Goal: Task Accomplishment & Management: Manage account settings

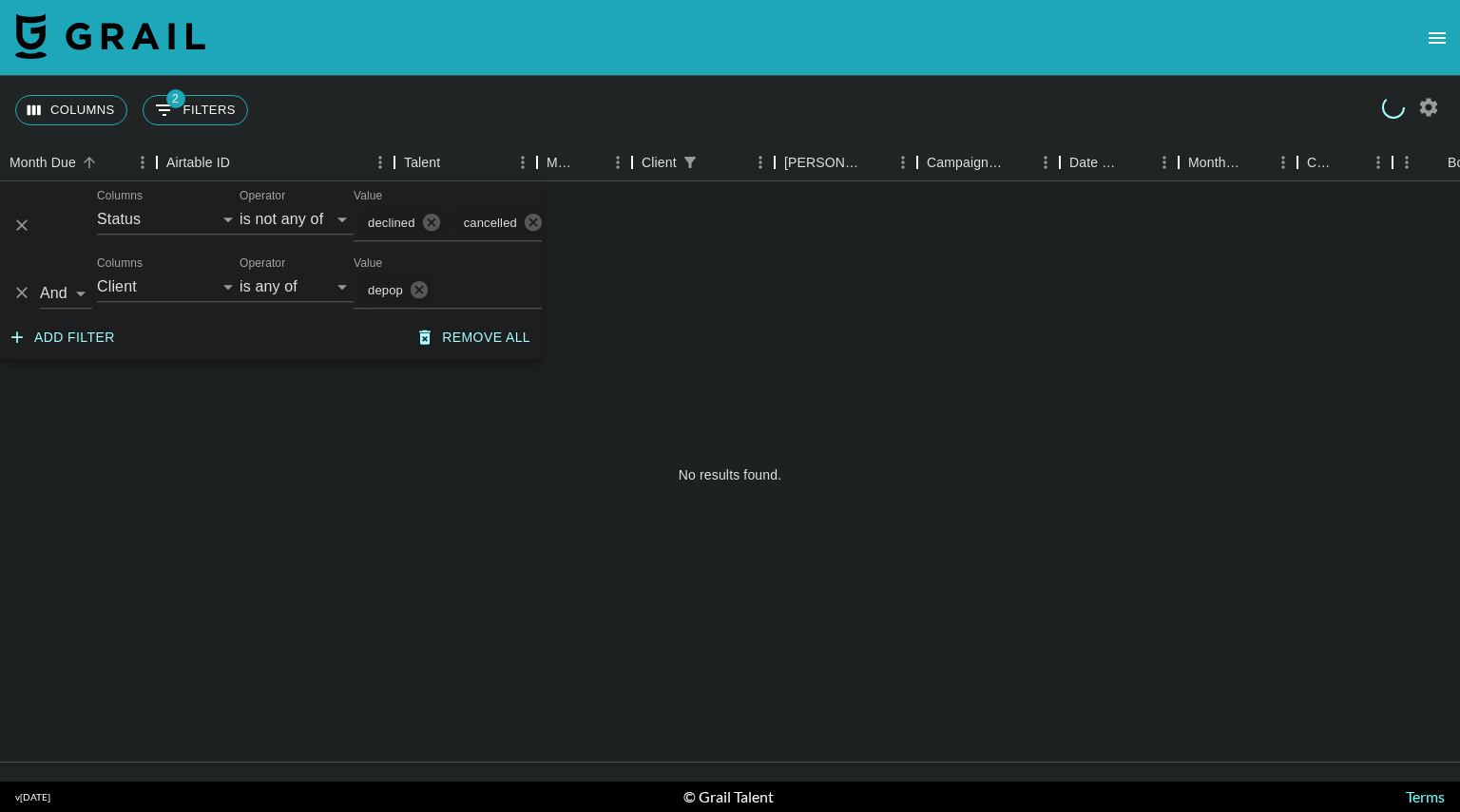
select select "status"
select select "isNotAnyOf"
select select "clientId"
select select "isAnyOf"
click at [216, 282] on select "Grail Platform ID Airtable ID Talent Manager Client [PERSON_NAME] Campaign (Typ…" at bounding box center [169, 287] width 143 height 31
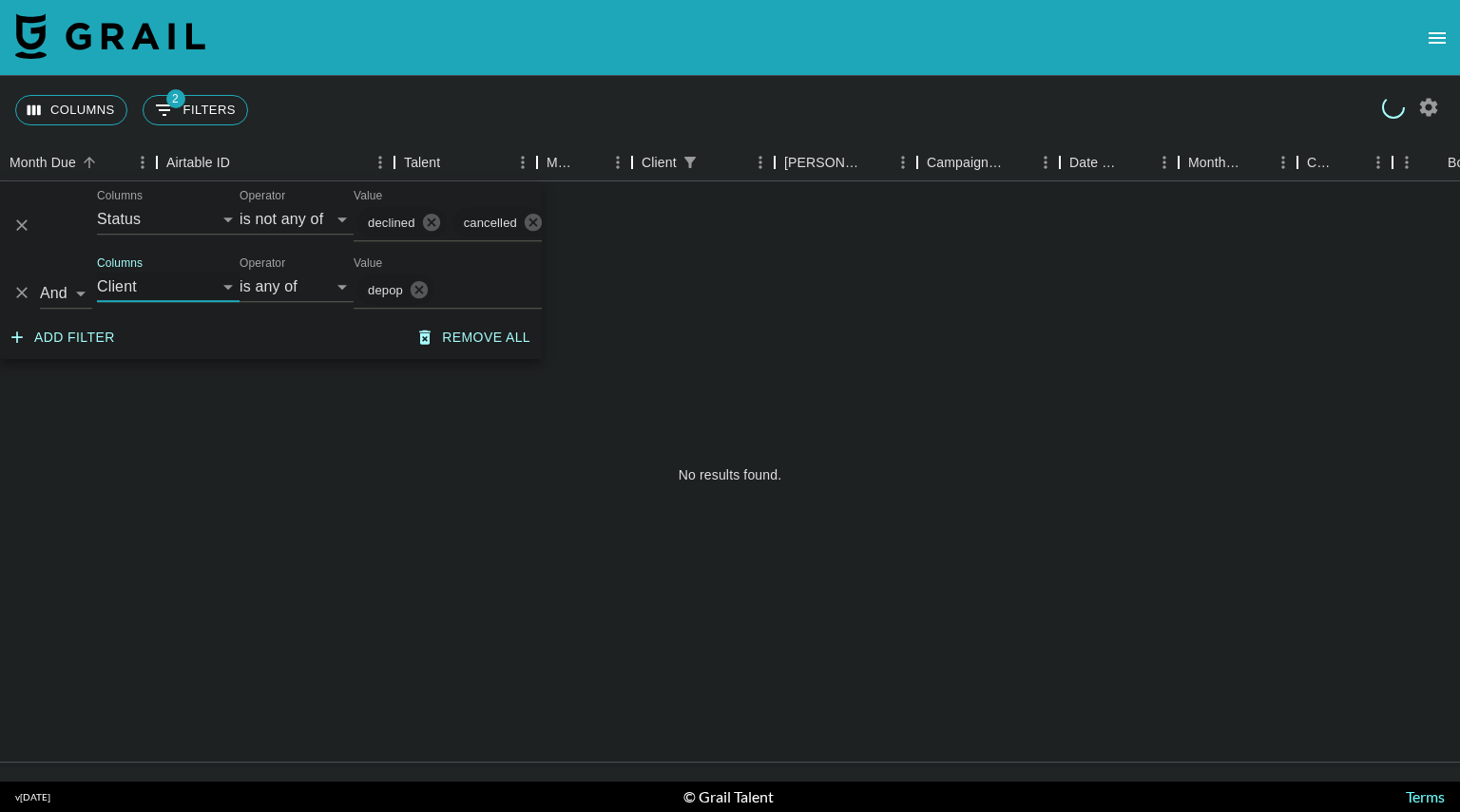
click at [216, 282] on select "Grail Platform ID Airtable ID Talent Manager Client [PERSON_NAME] Campaign (Typ…" at bounding box center [169, 287] width 143 height 31
select select "managerIds"
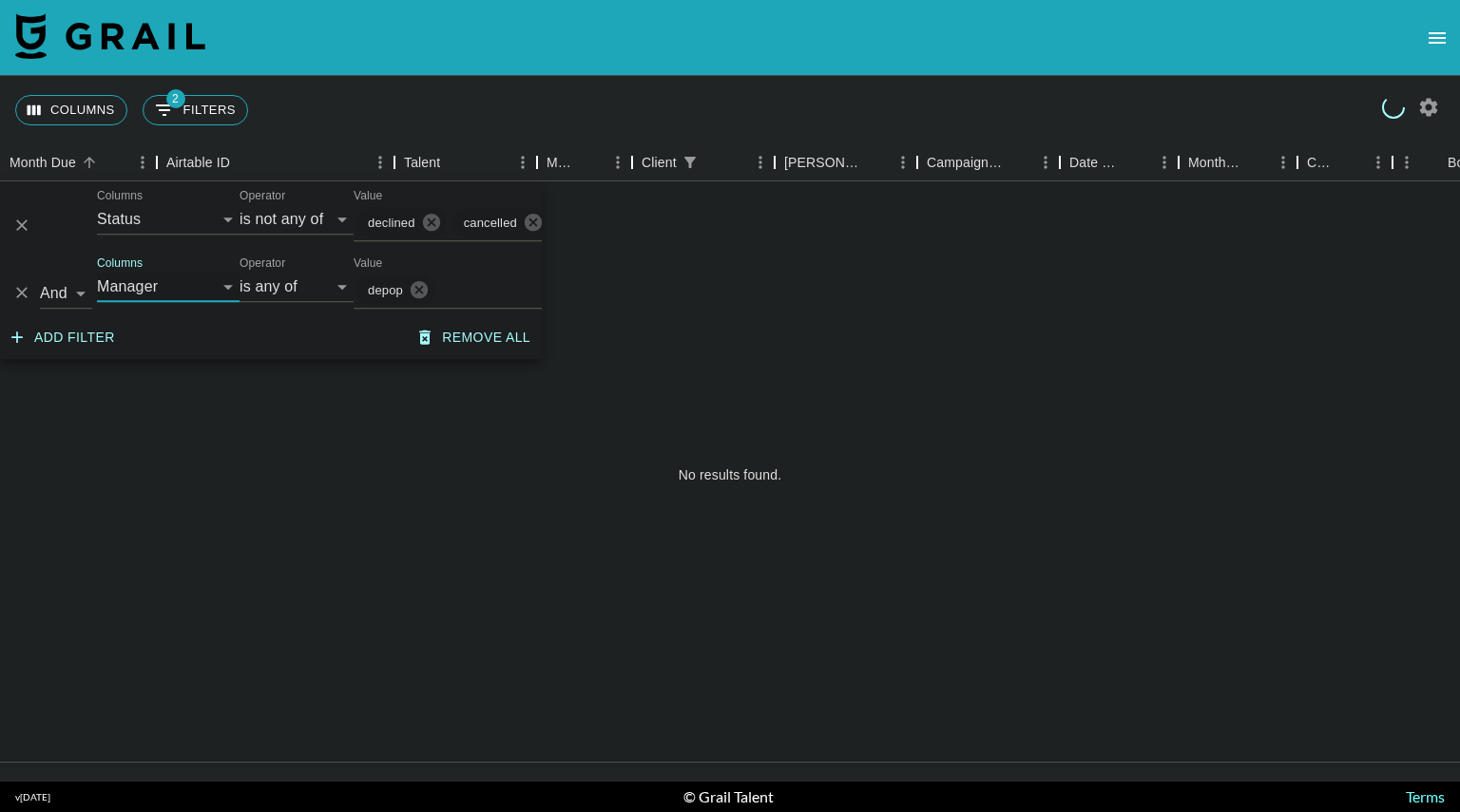
click at [97, 272] on select "Grail Platform ID Airtable ID Talent Manager Client [PERSON_NAME] Campaign (Typ…" at bounding box center [169, 287] width 143 height 31
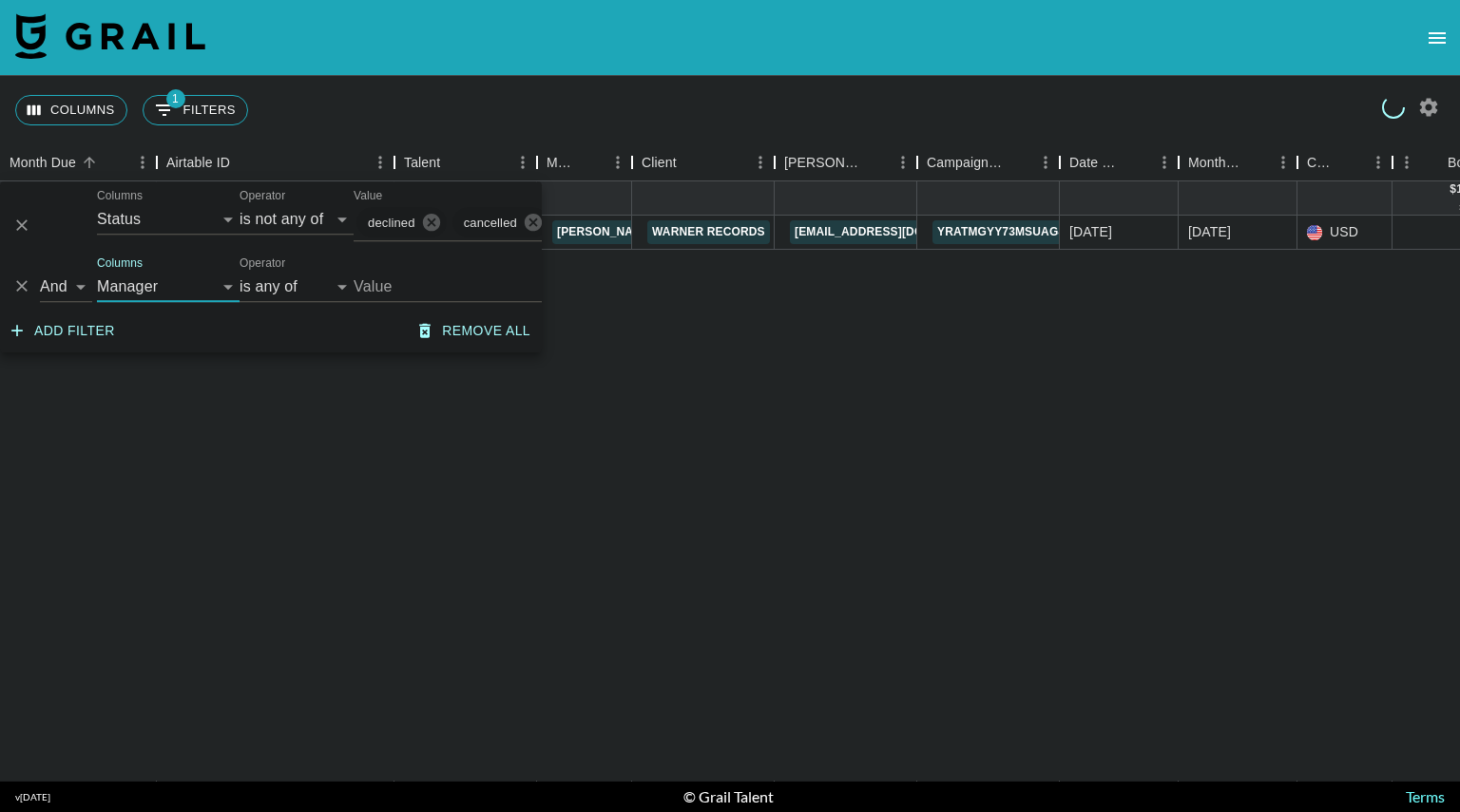
click at [408, 284] on input "Value" at bounding box center [481, 287] width 257 height 30
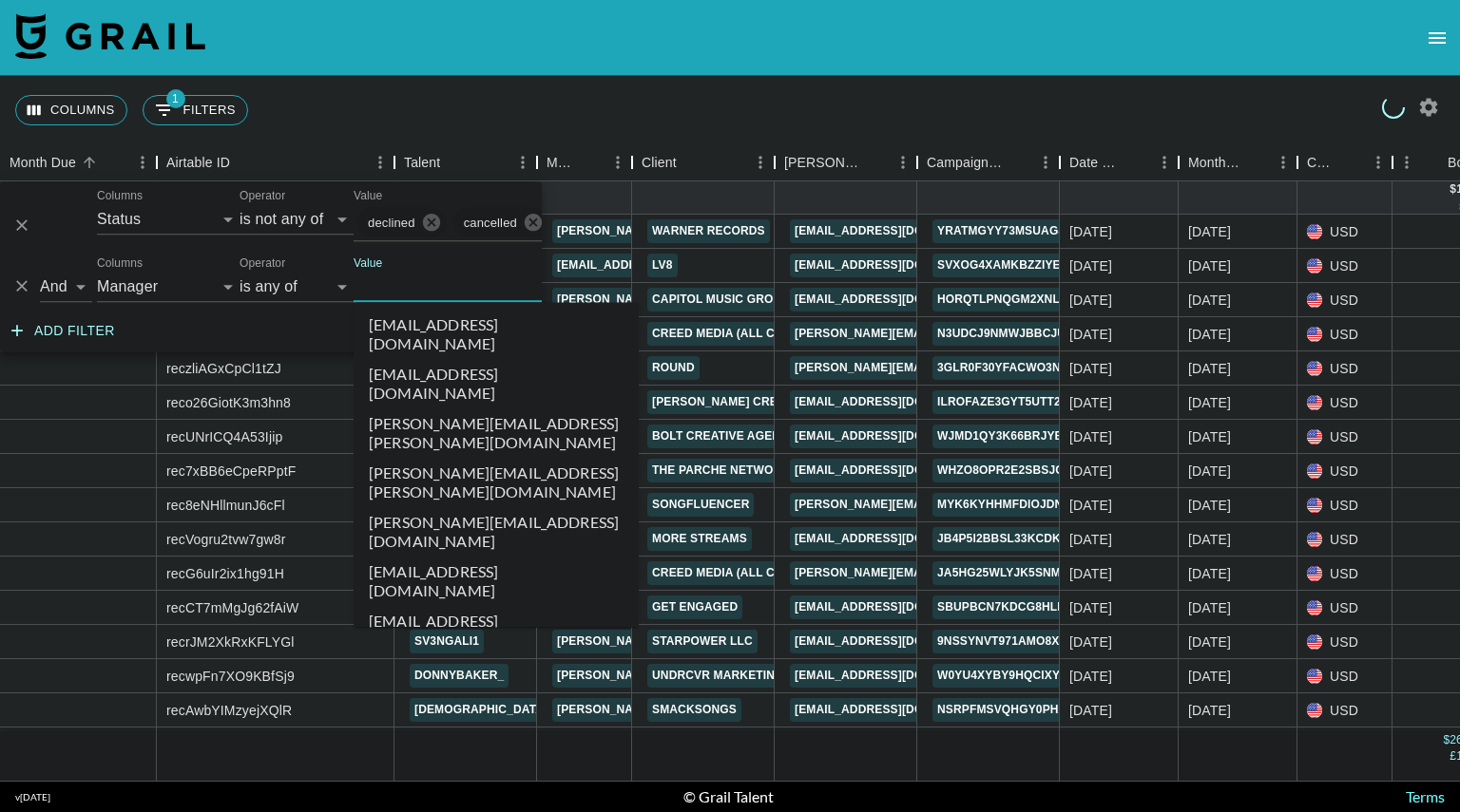
click at [408, 284] on input "Value" at bounding box center [481, 287] width 257 height 30
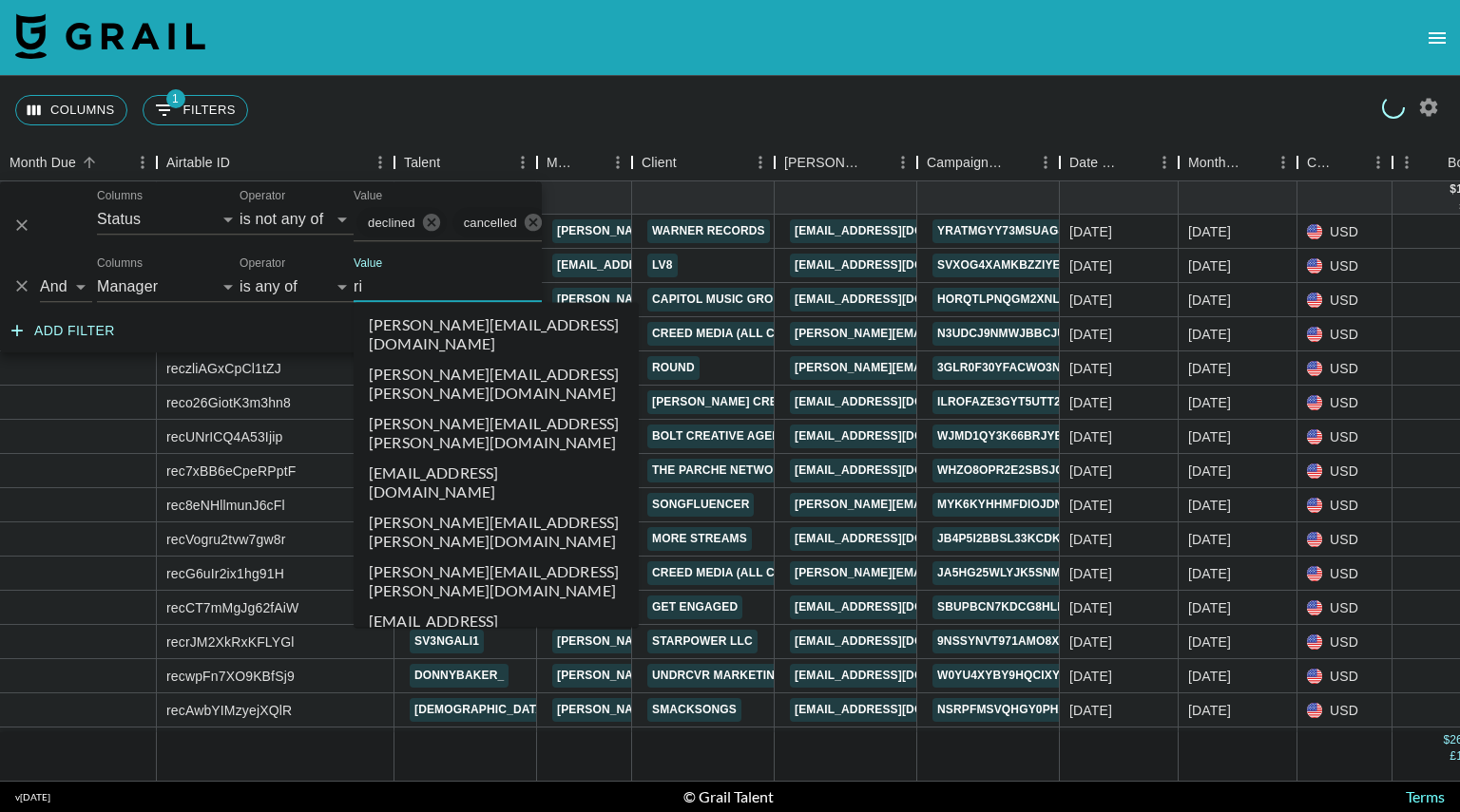
type input "ria"
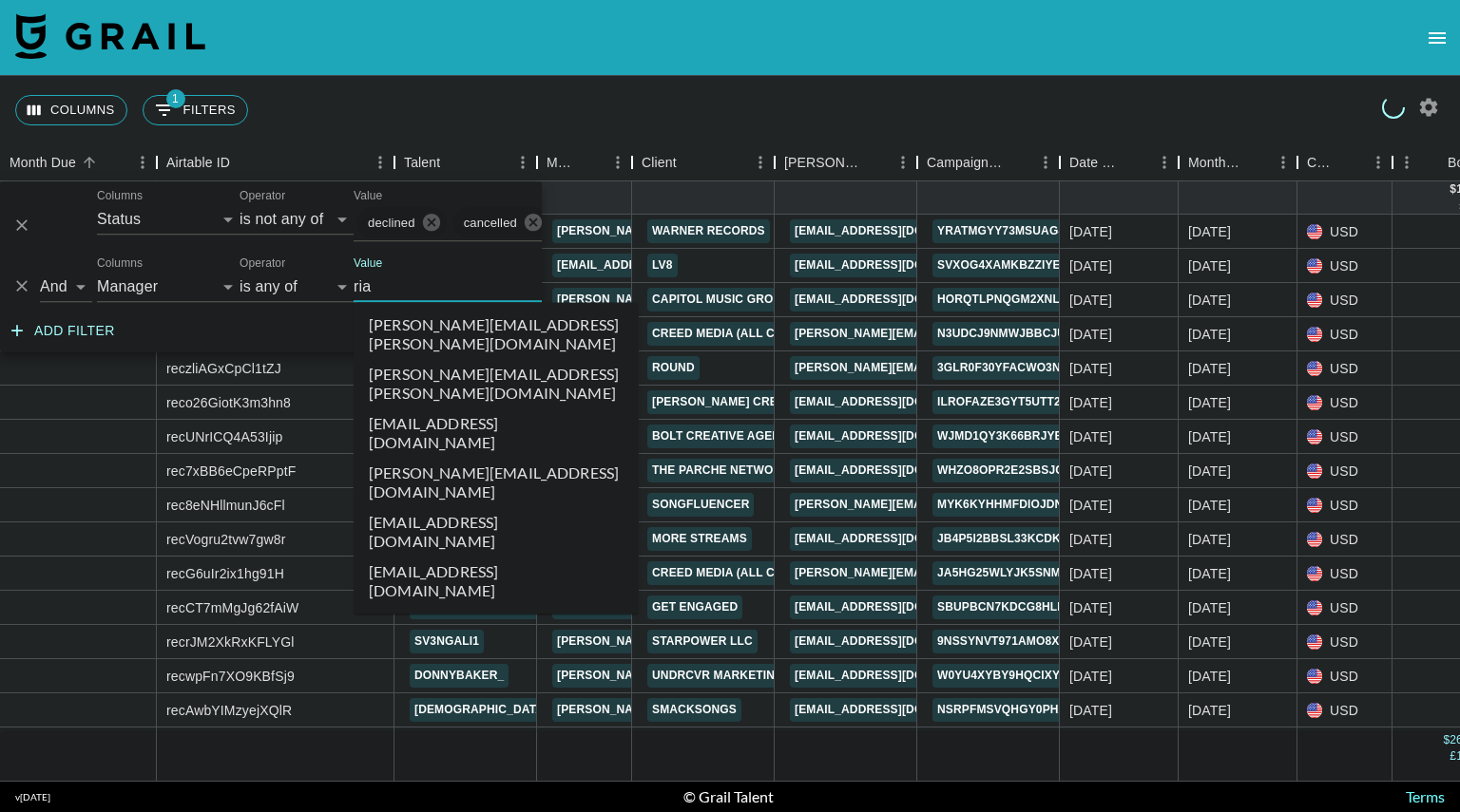
click at [442, 508] on li "[EMAIL_ADDRESS][DOMAIN_NAME]" at bounding box center [495, 532] width 285 height 50
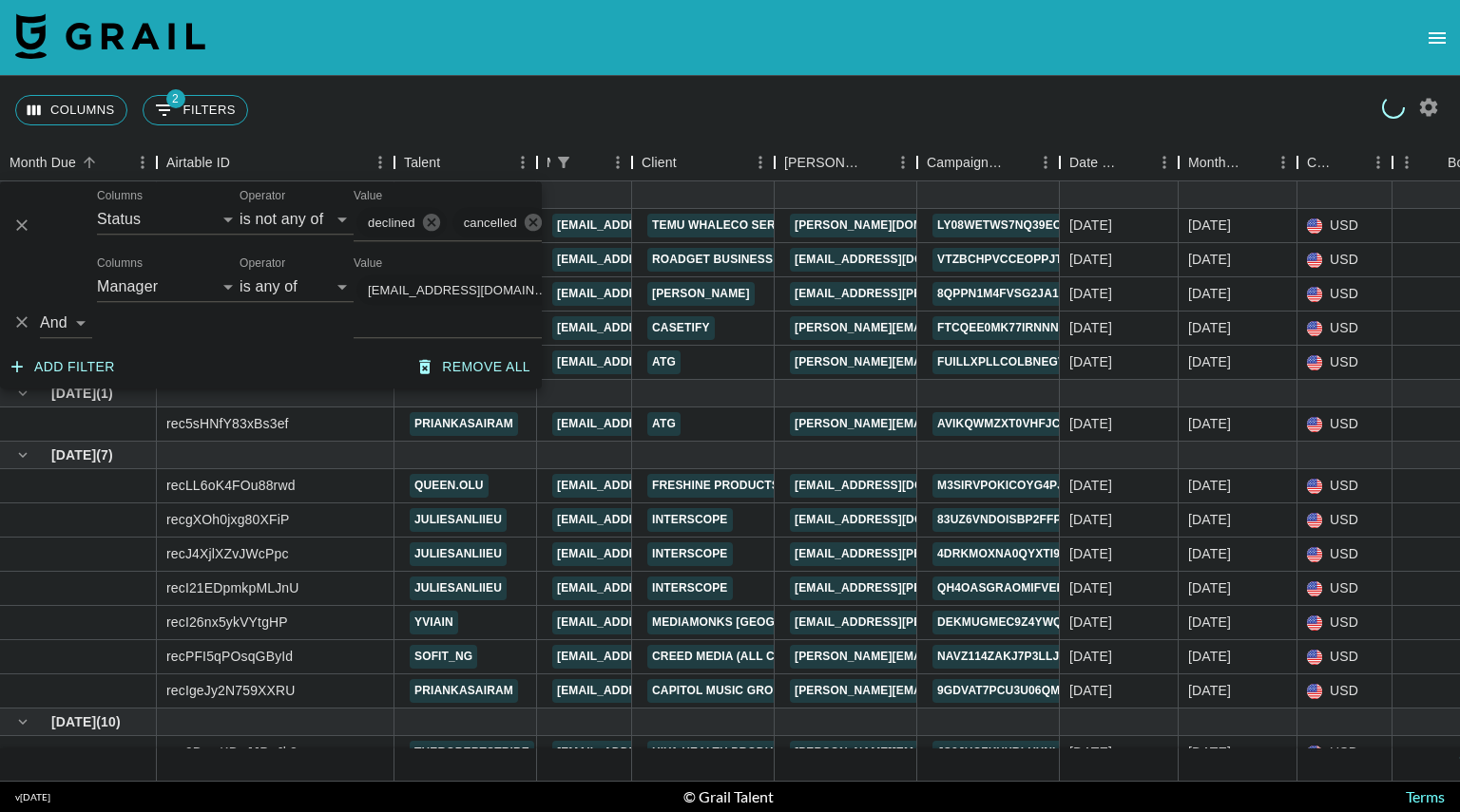
click at [811, 121] on div "Columns 2 Filters + Booking" at bounding box center [730, 110] width 1460 height 68
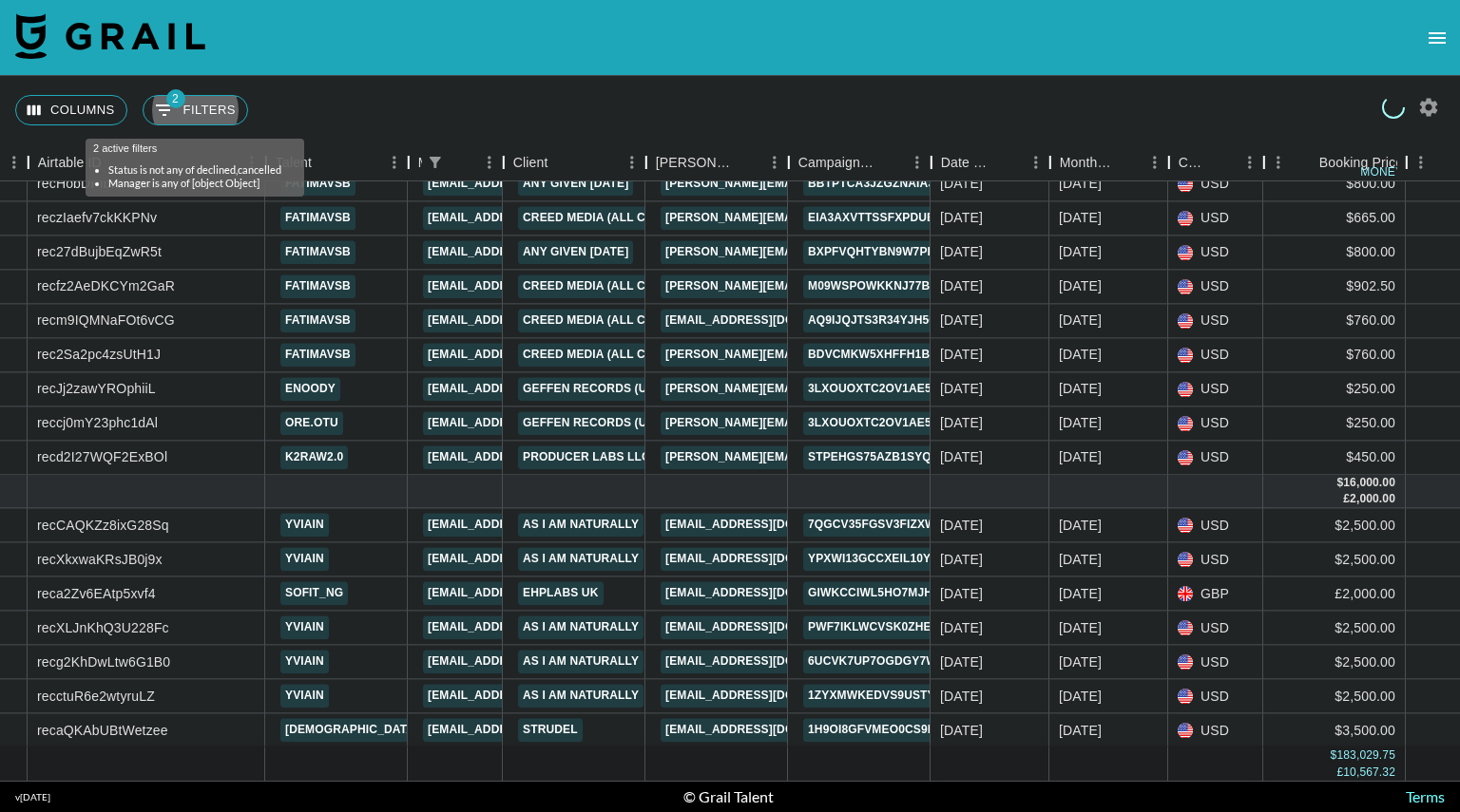
scroll to position [7078, 128]
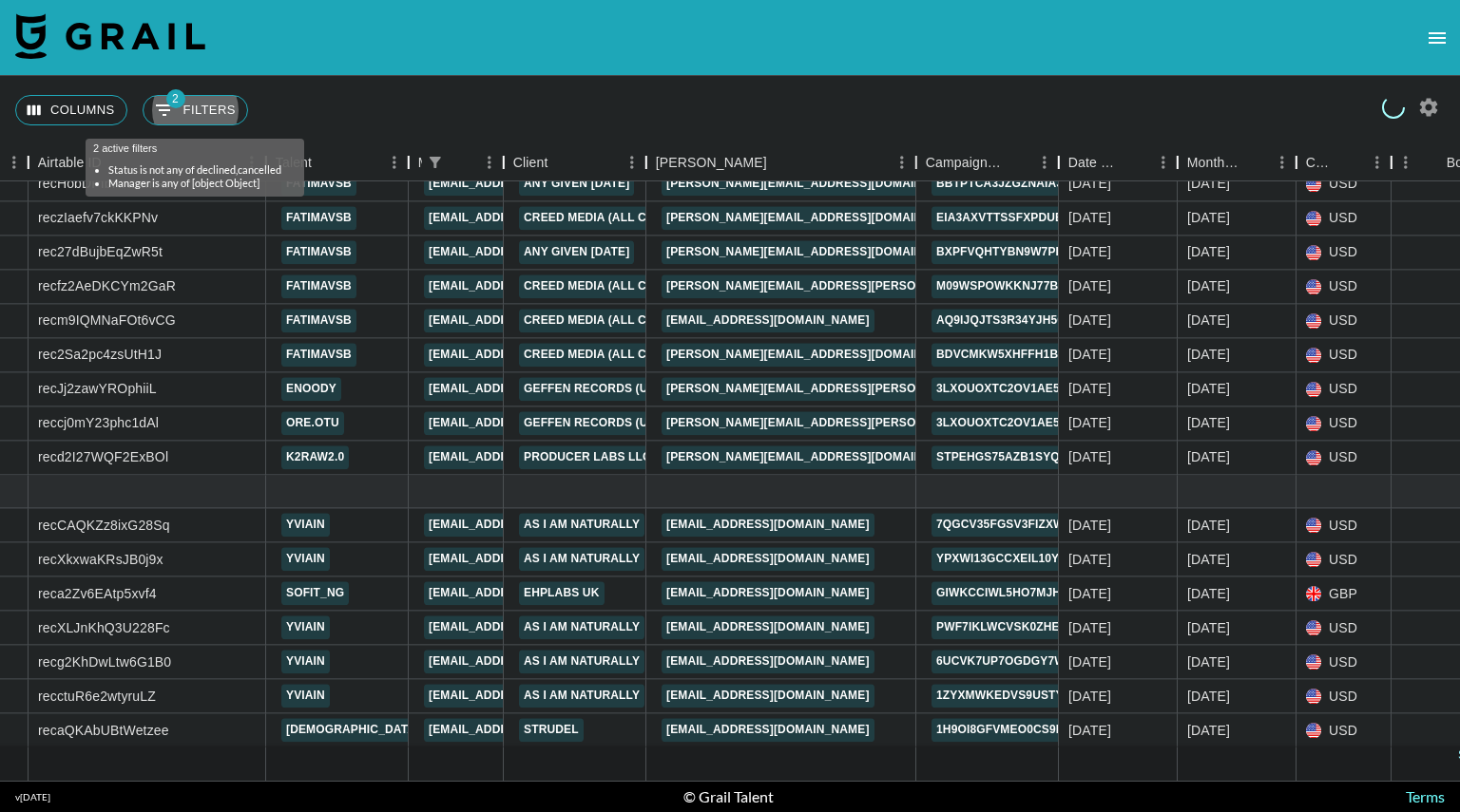
drag, startPoint x: 791, startPoint y: 161, endPoint x: 918, endPoint y: 164, distance: 127.0
click at [918, 164] on div "Booker" at bounding box center [915, 163] width 23 height 37
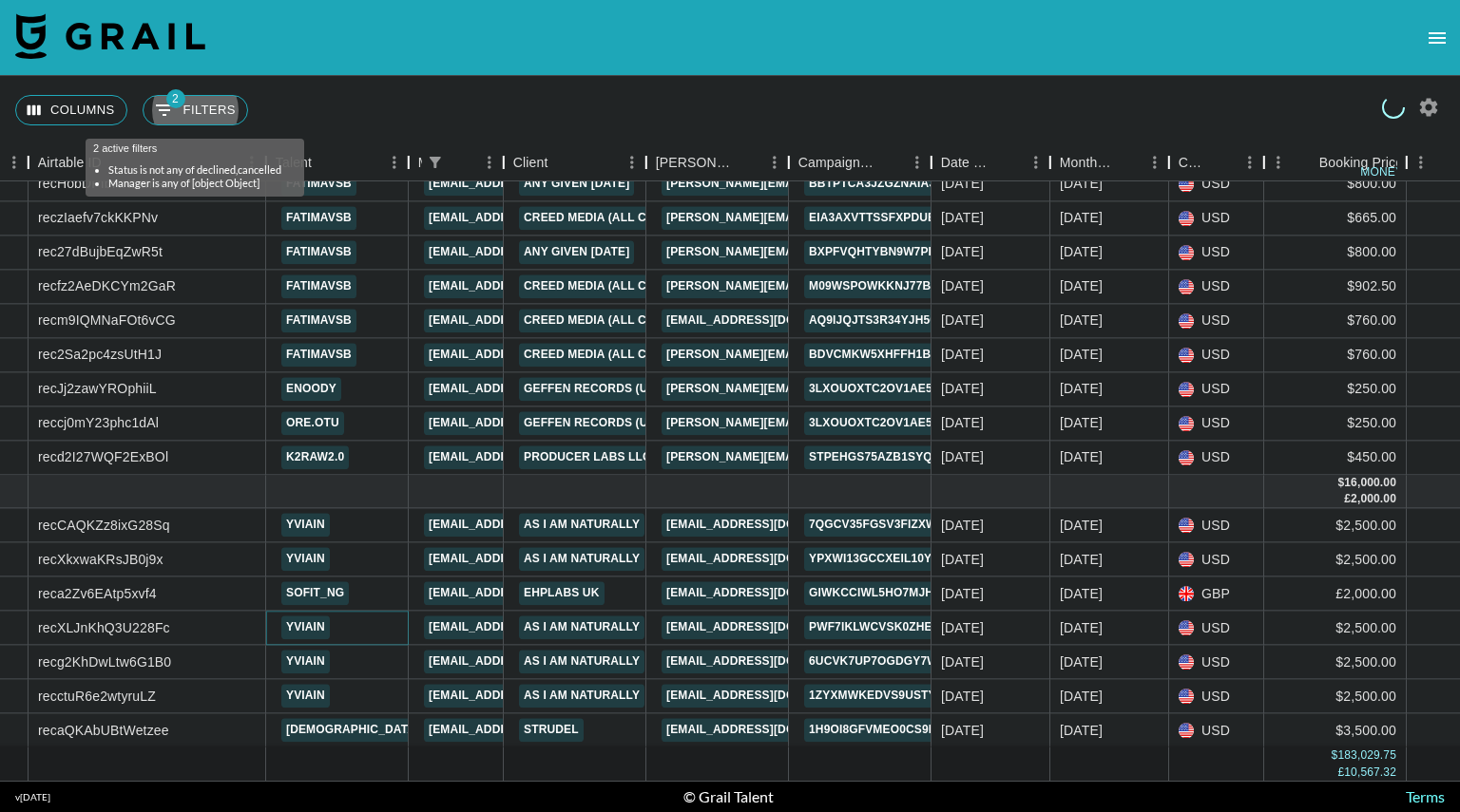
click at [313, 619] on link "yviain" at bounding box center [305, 629] width 49 height 24
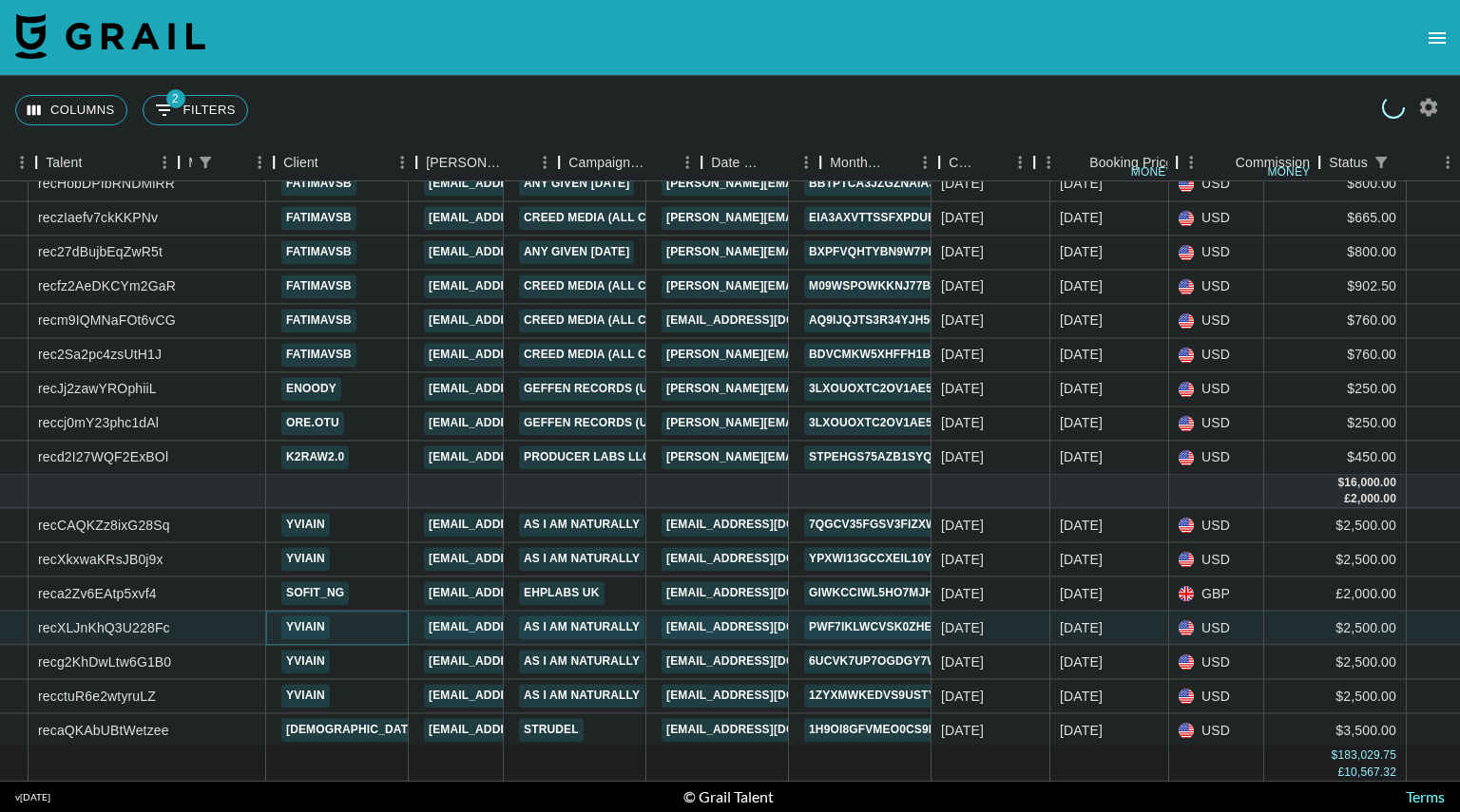
scroll to position [7078, 357]
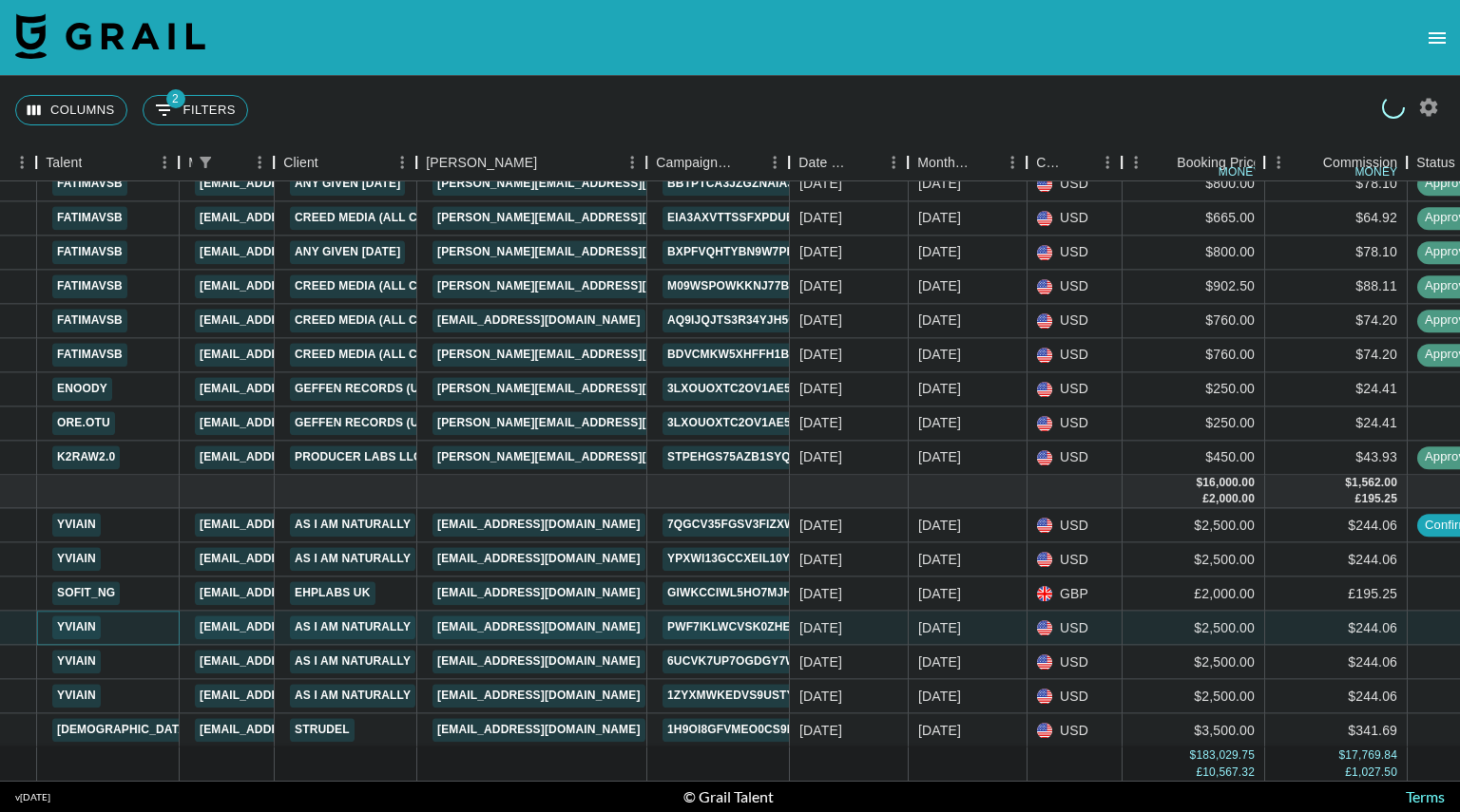
drag, startPoint x: 560, startPoint y: 153, endPoint x: 649, endPoint y: 151, distance: 89.0
click at [649, 151] on div "Booker" at bounding box center [646, 163] width 23 height 37
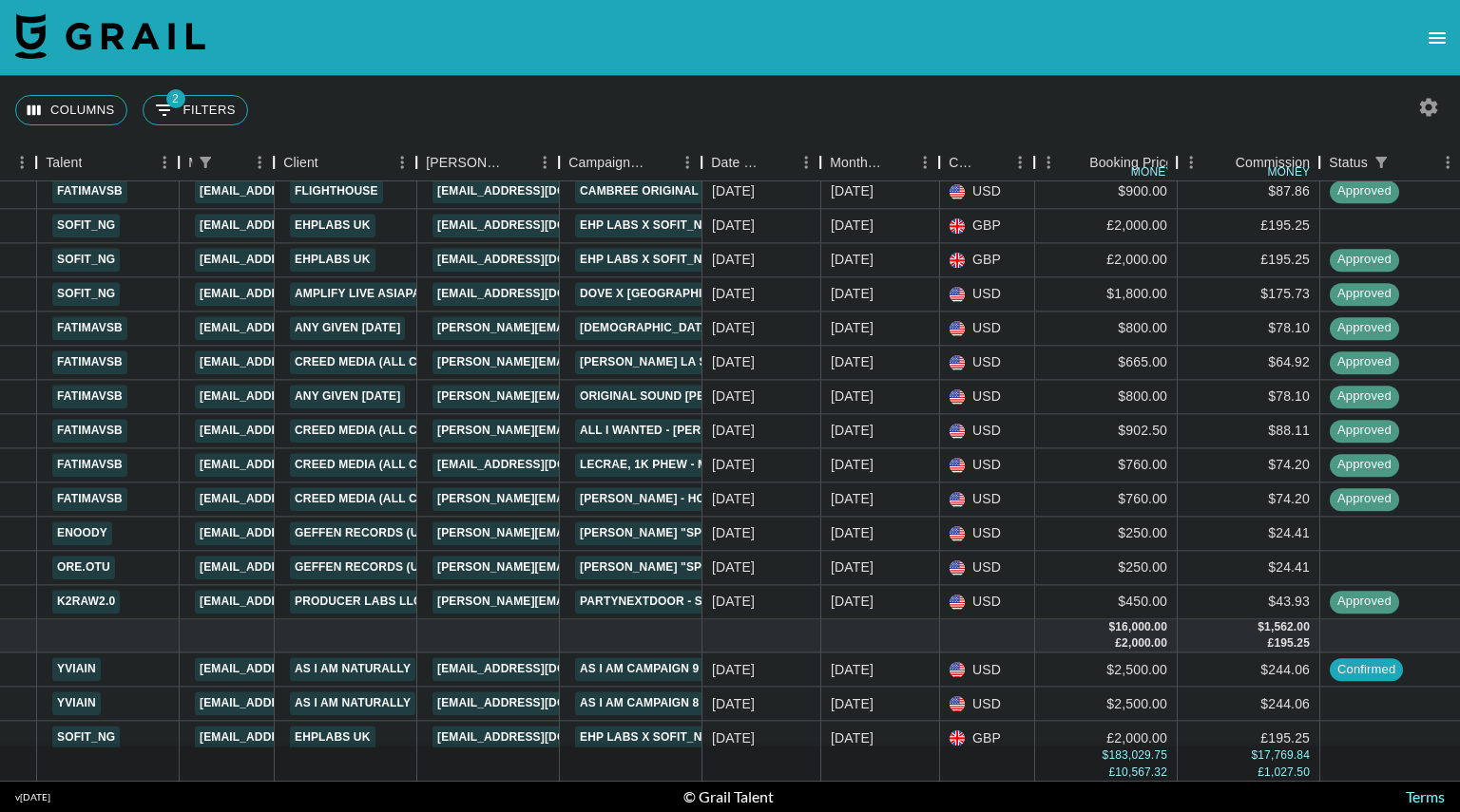
scroll to position [6919, 357]
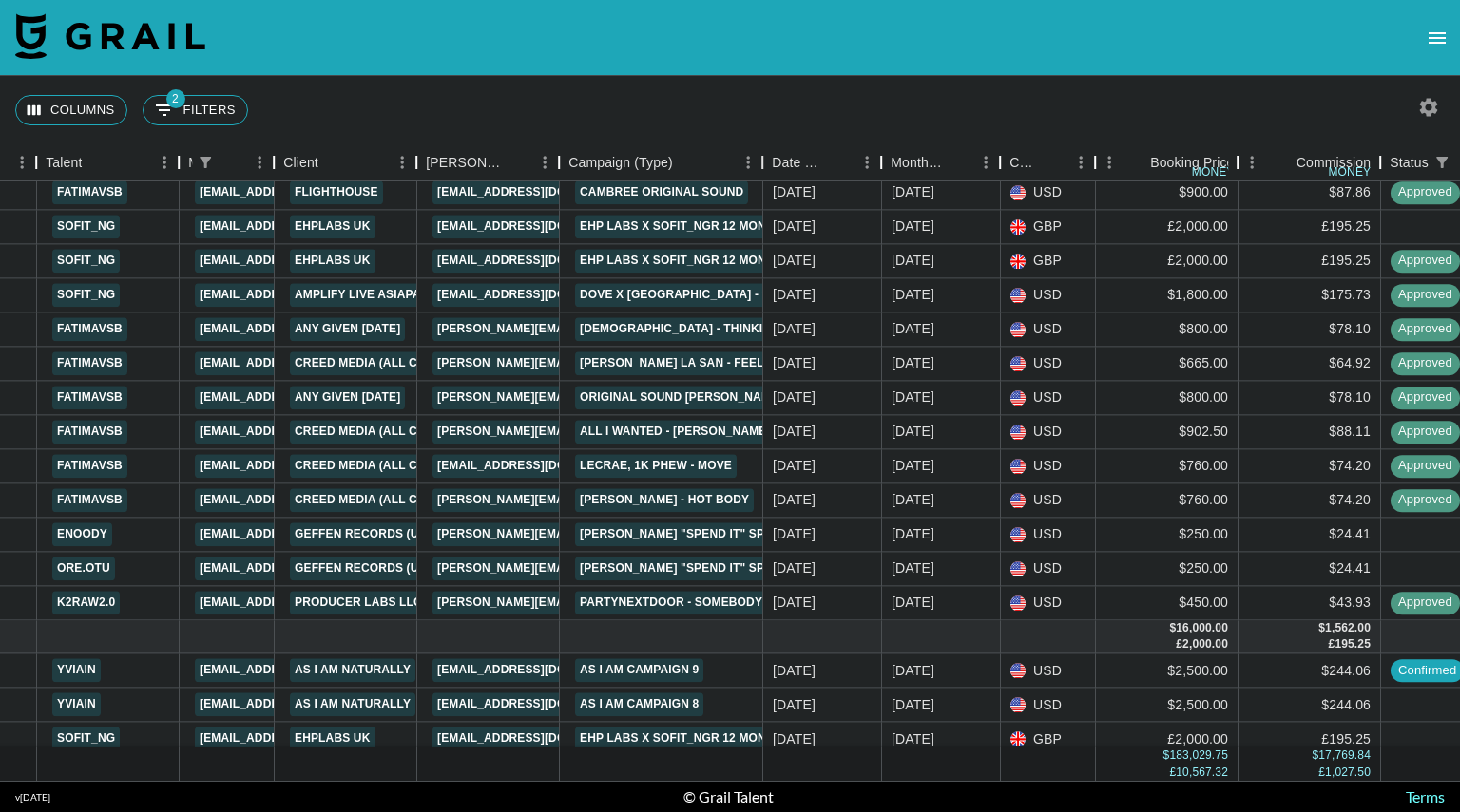
drag, startPoint x: 706, startPoint y: 158, endPoint x: 767, endPoint y: 162, distance: 61.1
click at [767, 162] on div "Campaign (Type)" at bounding box center [762, 163] width 23 height 37
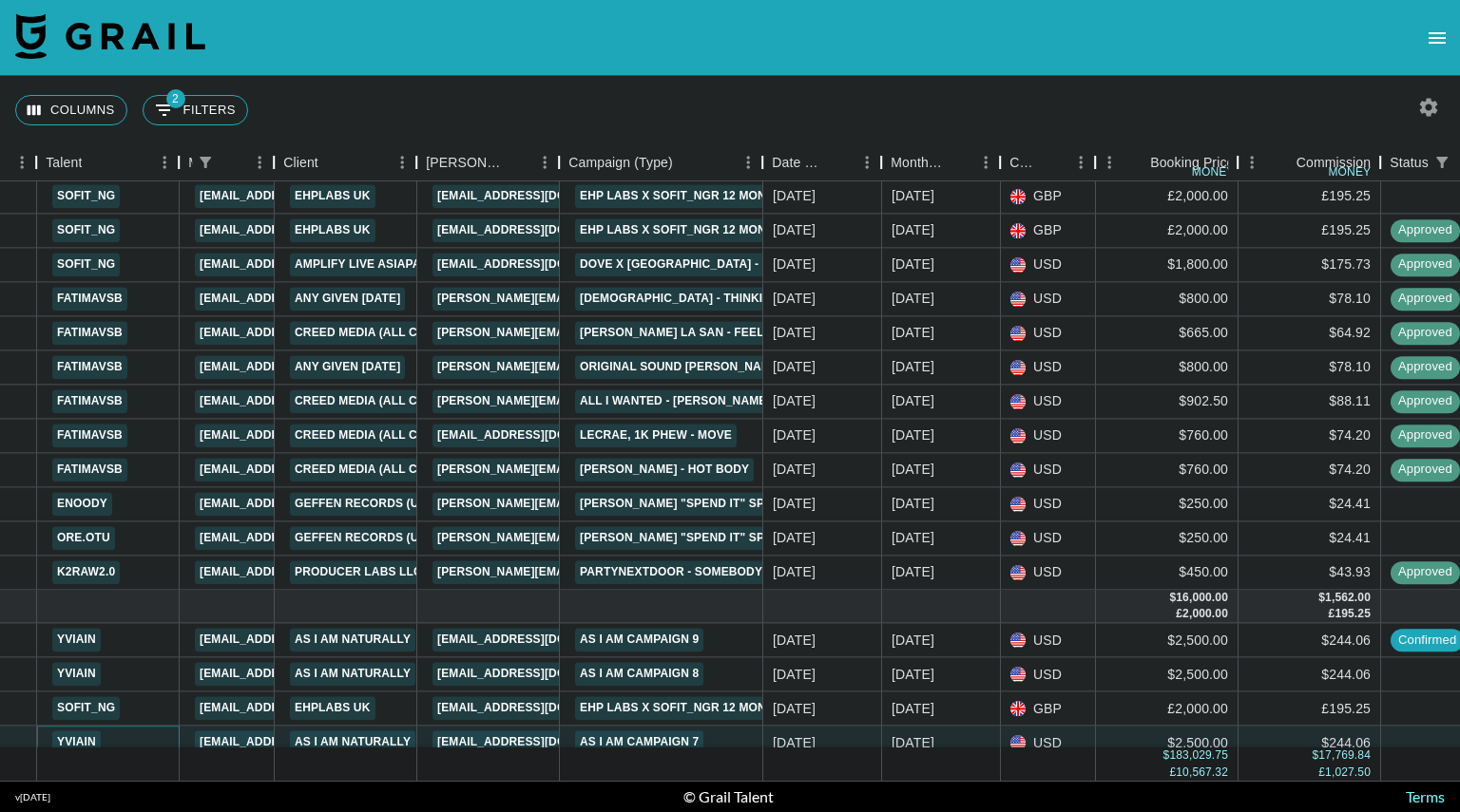
scroll to position [6954, 357]
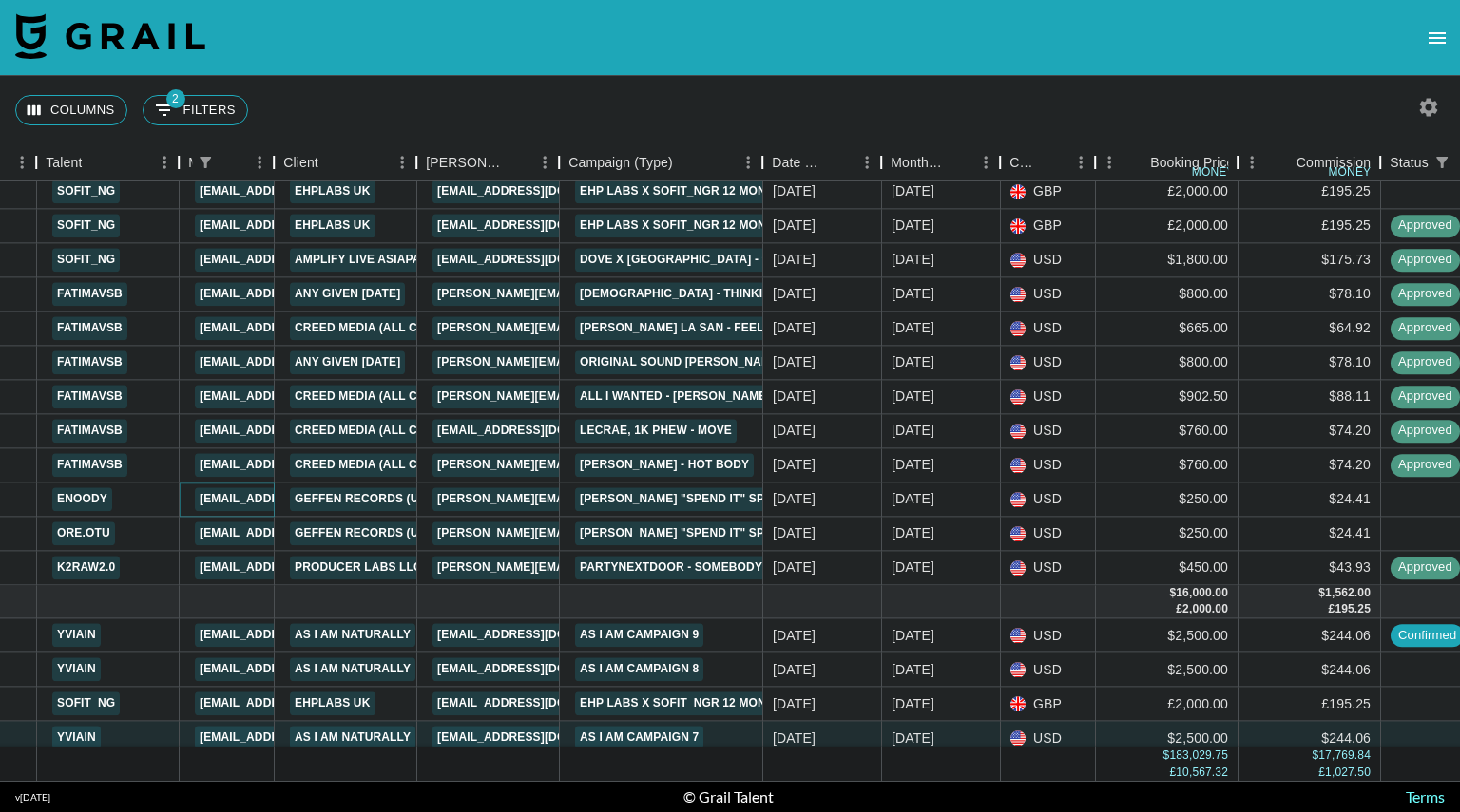
click at [232, 488] on link "[EMAIL_ADDRESS][DOMAIN_NAME]" at bounding box center [301, 500] width 213 height 24
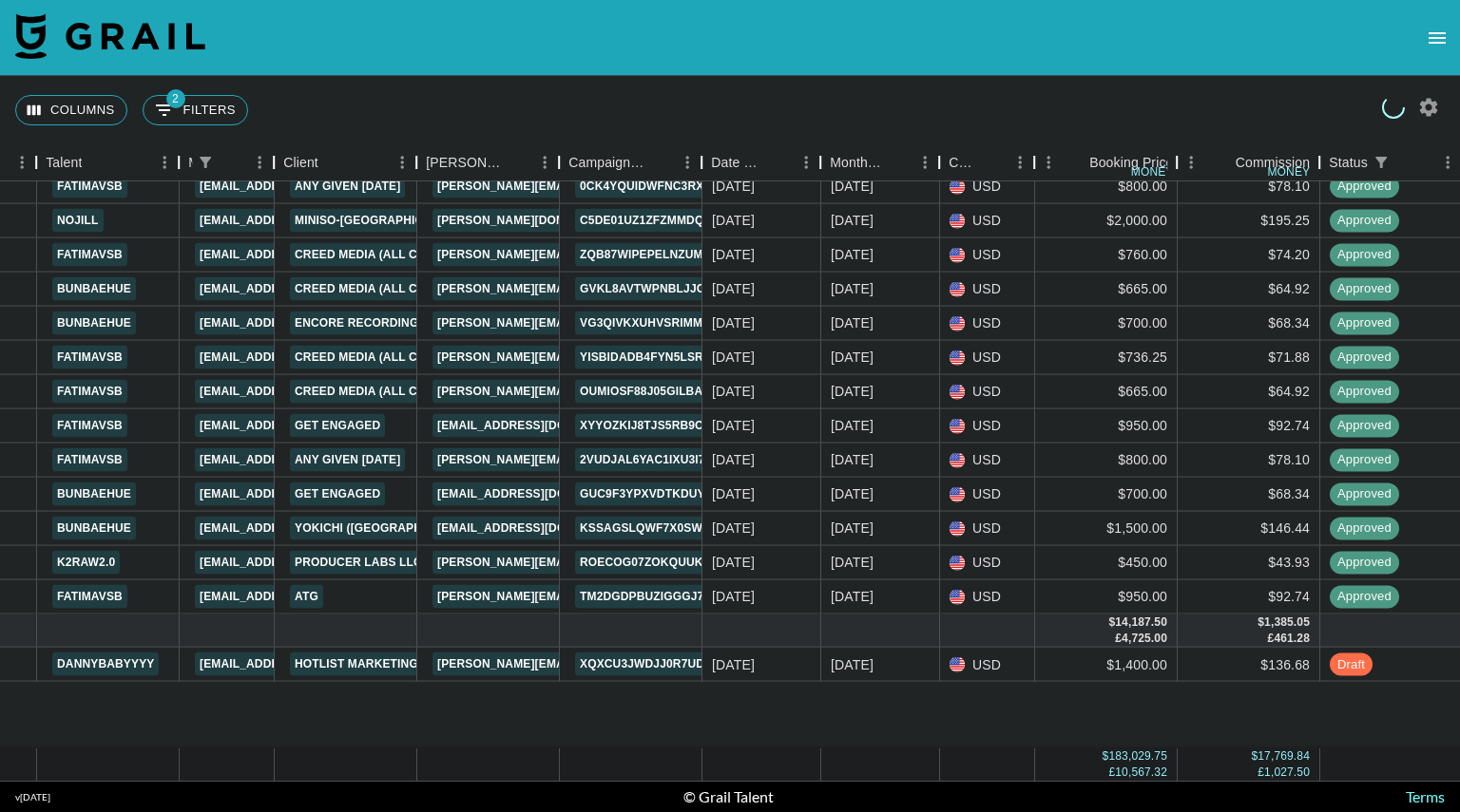
scroll to position [6005, 357]
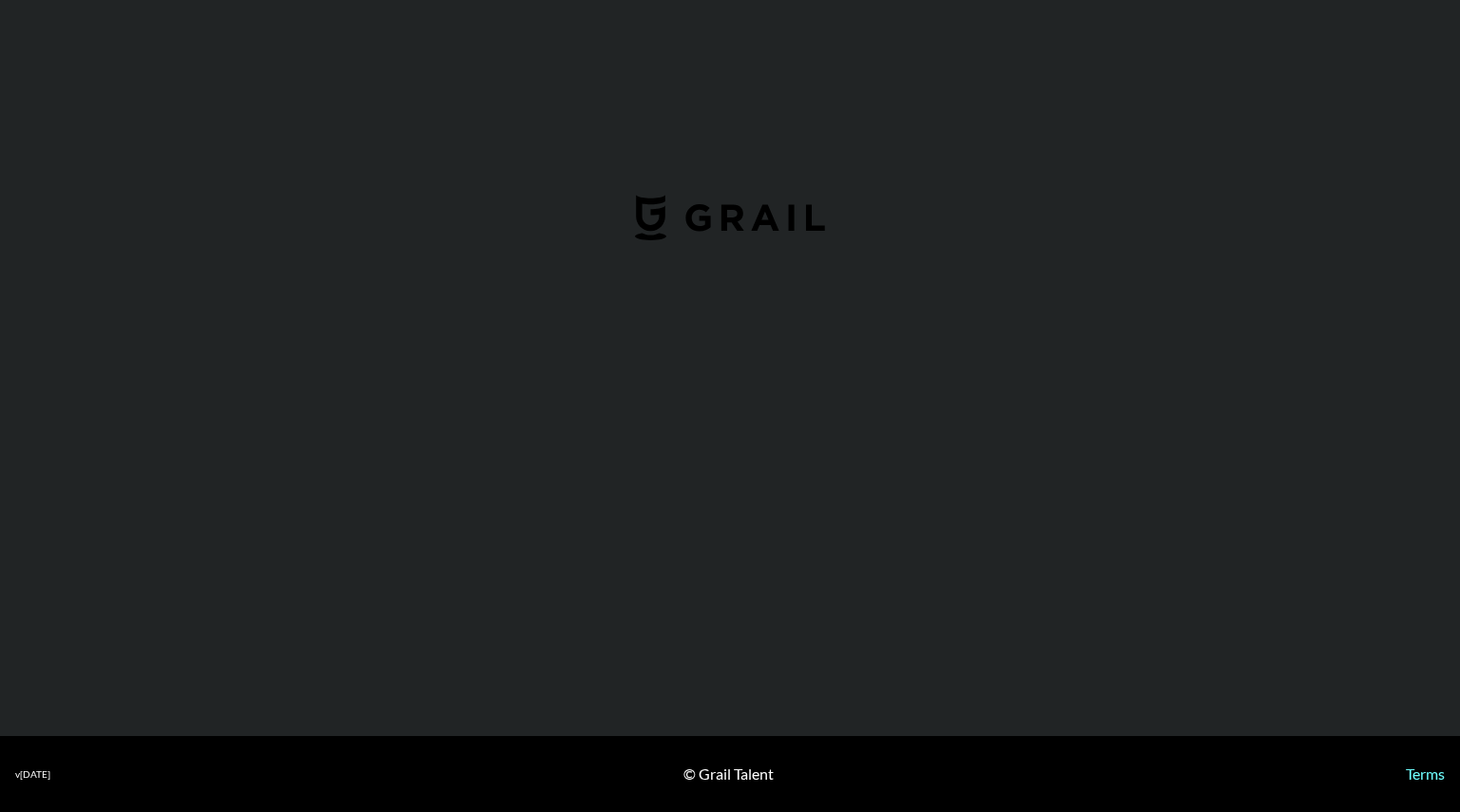
select select "USD"
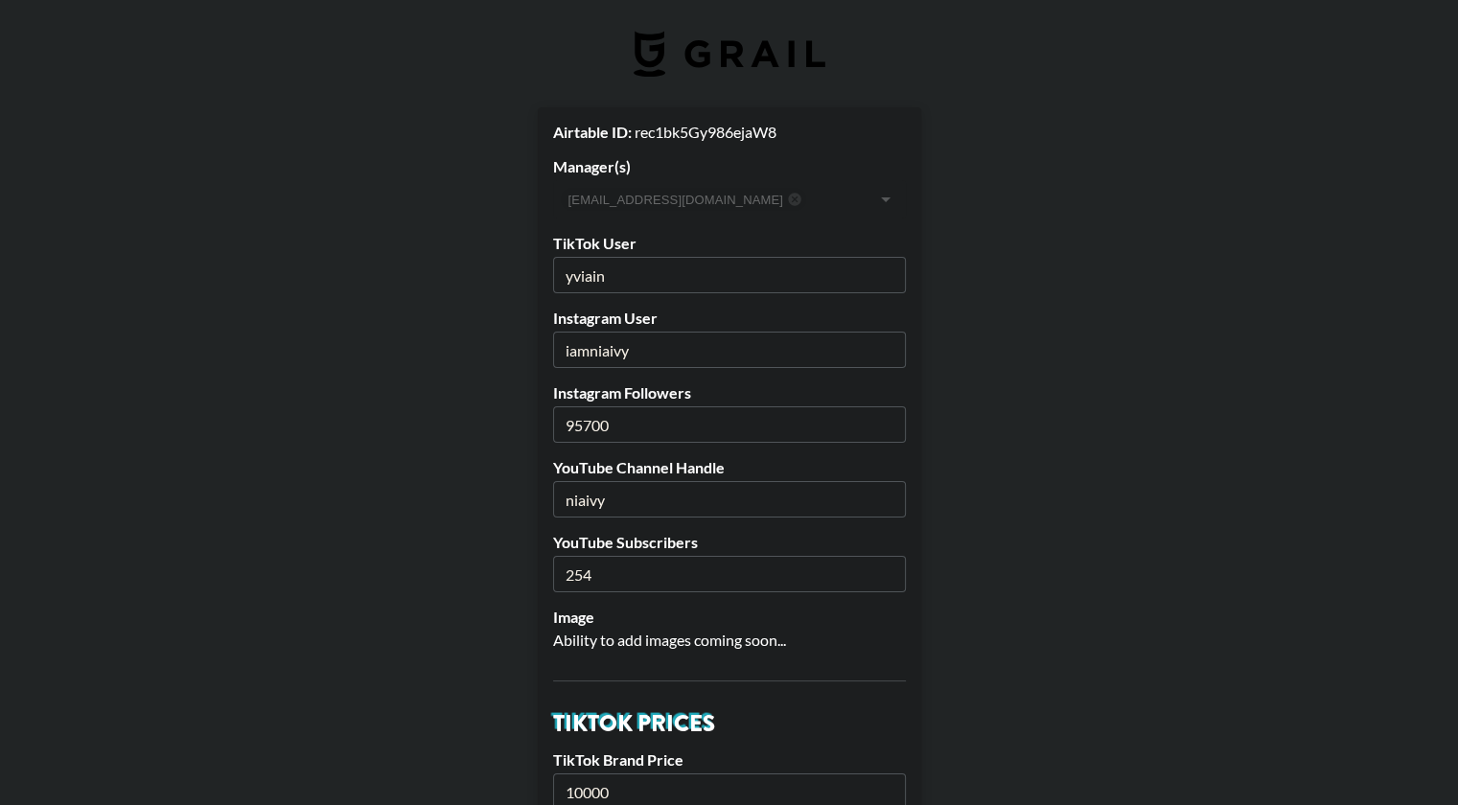
drag, startPoint x: 640, startPoint y: 277, endPoint x: 546, endPoint y: 276, distance: 93.9
drag, startPoint x: 654, startPoint y: 345, endPoint x: 542, endPoint y: 356, distance: 112.6
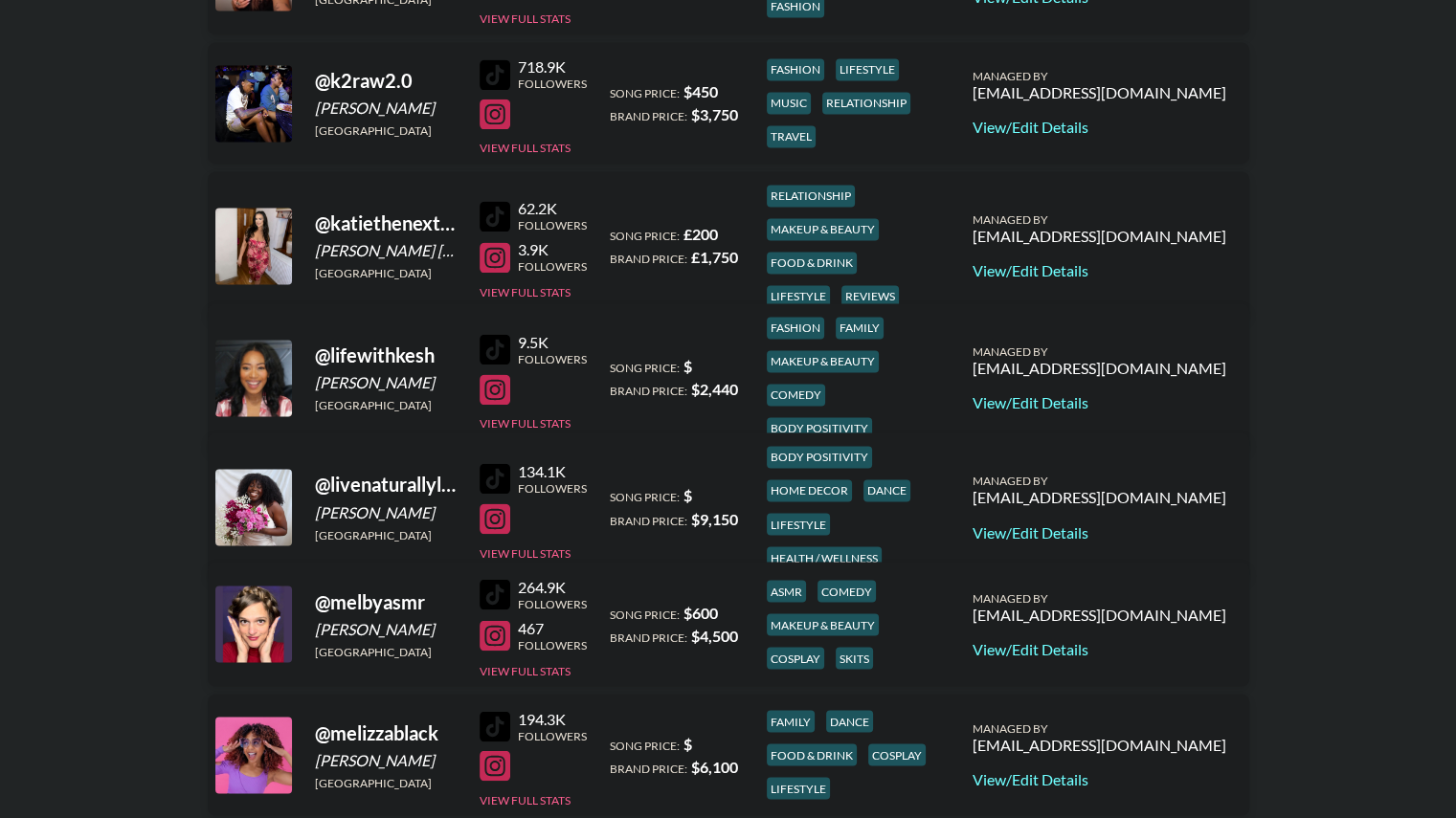
scroll to position [3129, 0]
